Goal: Information Seeking & Learning: Find specific page/section

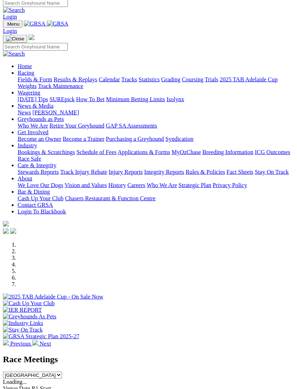
scroll to position [4, 0]
click at [62, 372] on select "South Australia New South Wales Northern Territory Queensland Tasmania Victoria…" at bounding box center [32, 375] width 59 height 7
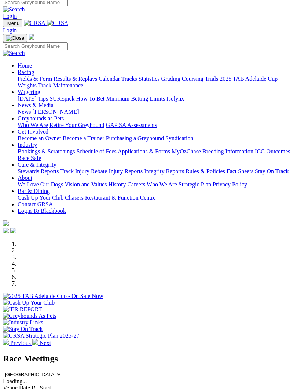
click at [62, 371] on select "South Australia New South Wales Northern Territory Queensland Tasmania Victoria…" at bounding box center [32, 374] width 59 height 7
select select "TAS"
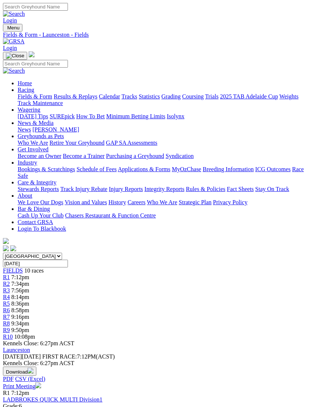
click at [68, 260] on input "[DATE]" at bounding box center [35, 264] width 65 height 8
type input "[DATE]"
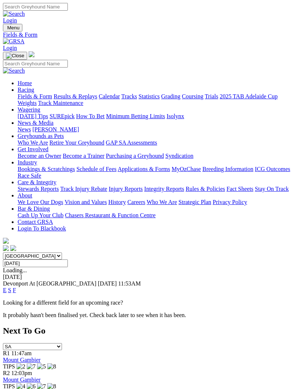
click at [16, 287] on link "F" at bounding box center [14, 290] width 3 height 6
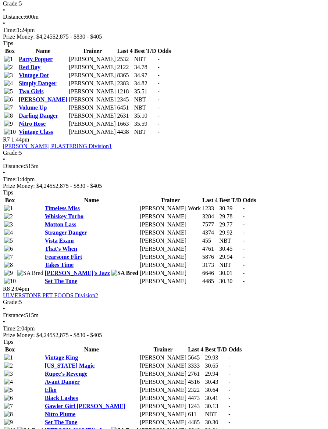
scroll to position [1093, 0]
